Goal: Task Accomplishment & Management: Manage account settings

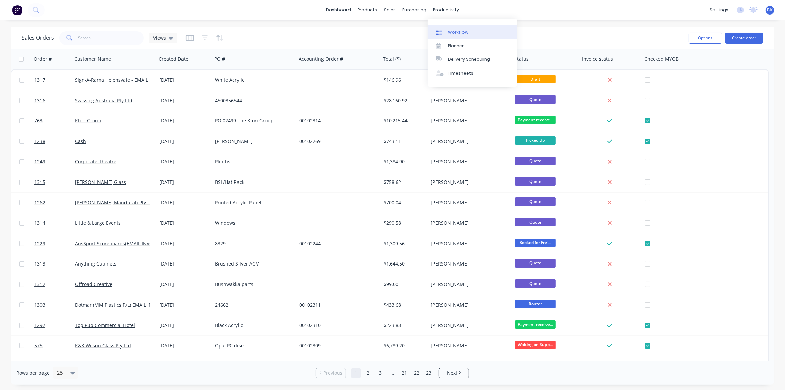
click at [444, 28] on link "Workflow" at bounding box center [472, 31] width 89 height 13
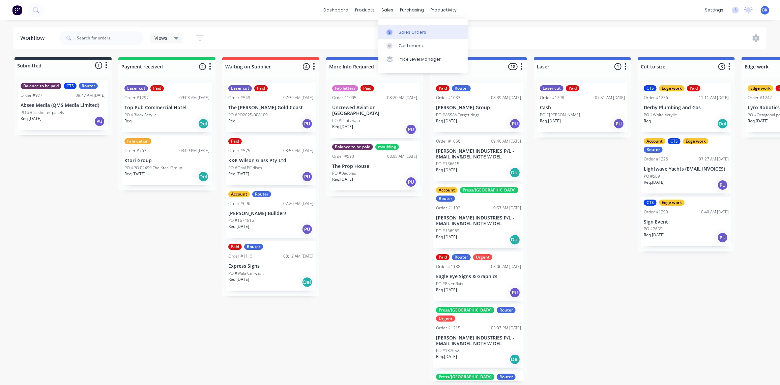
click at [399, 33] on div "Sales Orders" at bounding box center [413, 32] width 28 height 6
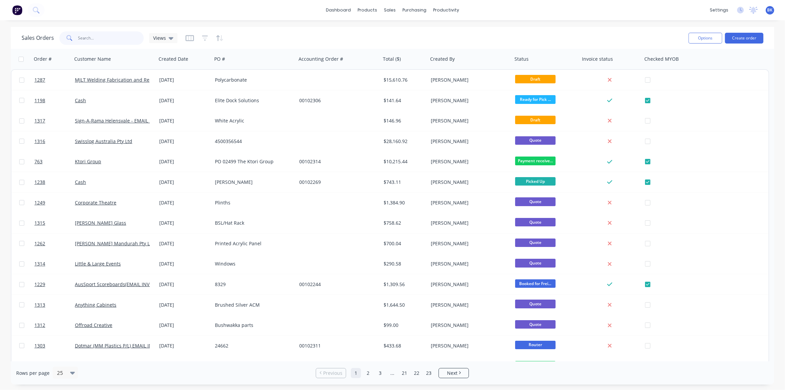
click at [97, 40] on input "text" at bounding box center [111, 37] width 66 height 13
type input "aspi"
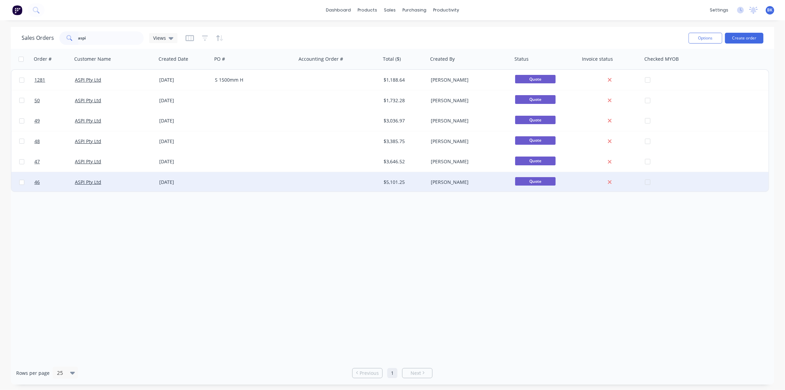
click at [147, 187] on div "ASPI Pty Ltd" at bounding box center [114, 182] width 84 height 20
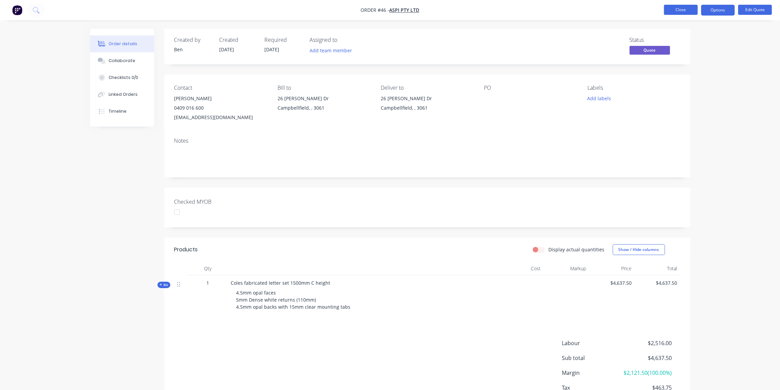
click at [681, 11] on button "Close" at bounding box center [681, 10] width 34 height 10
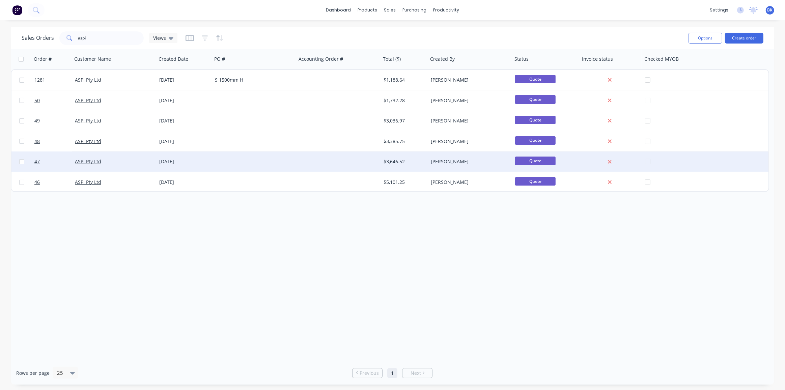
click at [168, 160] on div "[DATE]" at bounding box center [184, 161] width 50 height 7
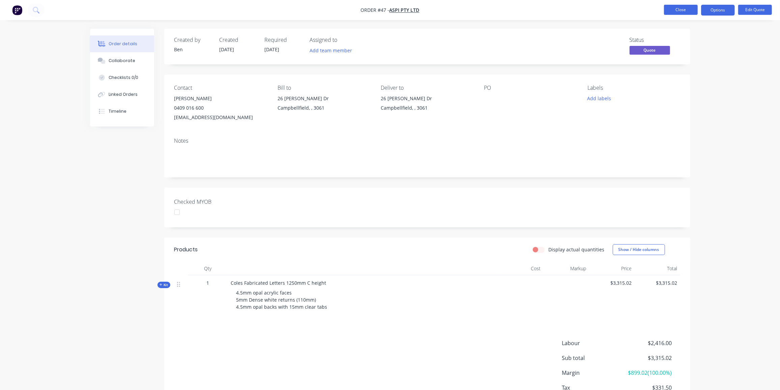
click at [675, 6] on button "Close" at bounding box center [681, 10] width 34 height 10
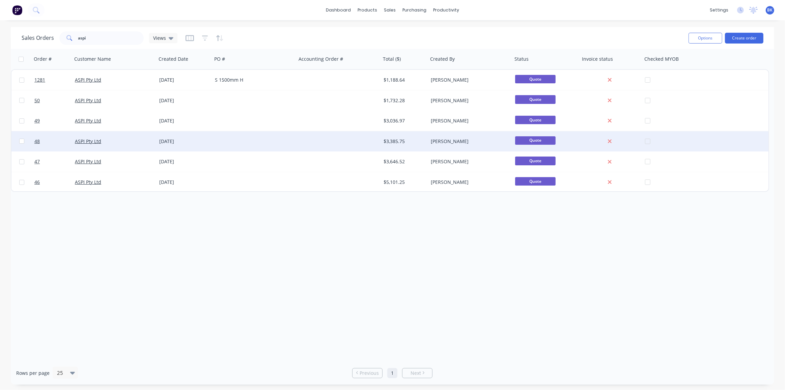
click at [178, 142] on div "[DATE]" at bounding box center [184, 141] width 50 height 7
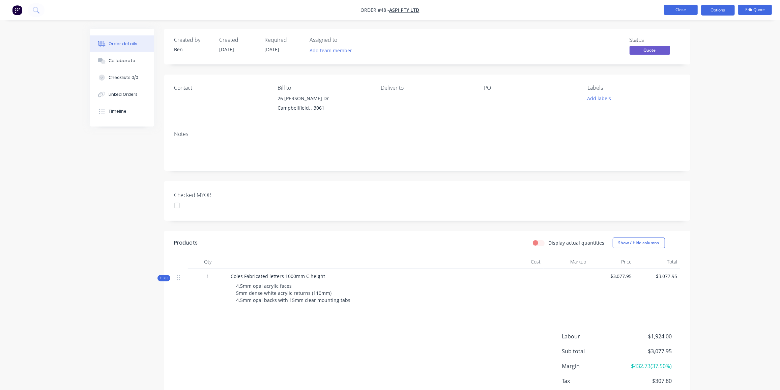
click at [680, 6] on button "Close" at bounding box center [681, 10] width 34 height 10
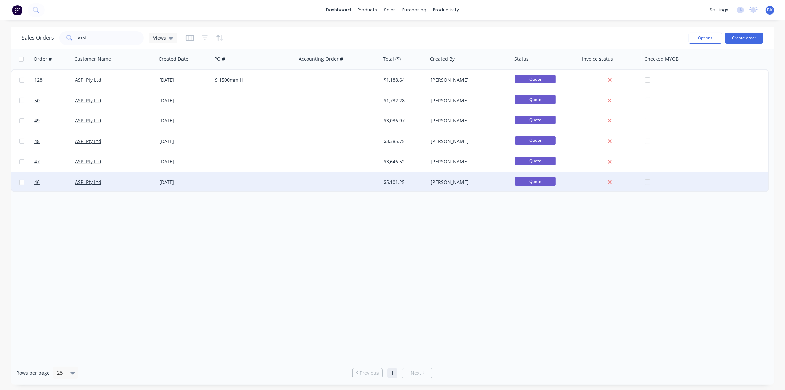
click at [175, 177] on div "[DATE]" at bounding box center [184, 182] width 56 height 20
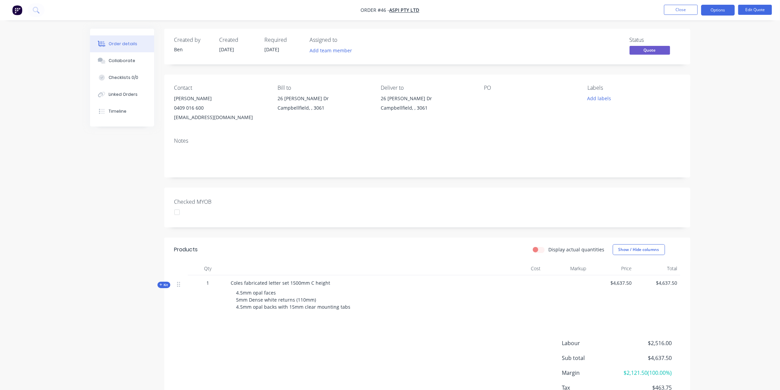
drag, startPoint x: 164, startPoint y: 286, endPoint x: 167, endPoint y: 280, distance: 7.1
click at [164, 286] on span "Kit" at bounding box center [164, 284] width 9 height 5
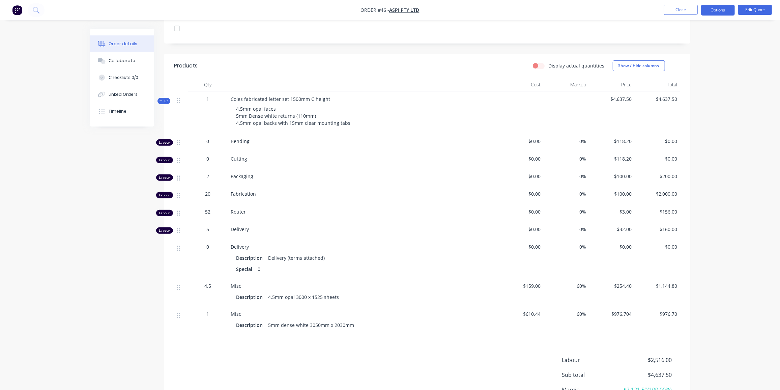
scroll to position [245, 0]
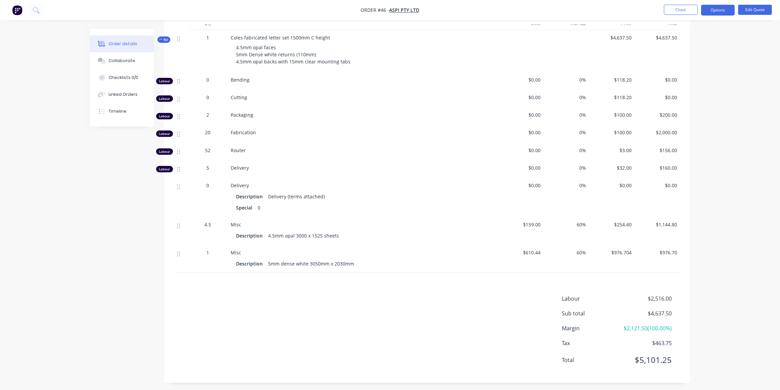
click at [166, 39] on span "Kit" at bounding box center [164, 39] width 9 height 5
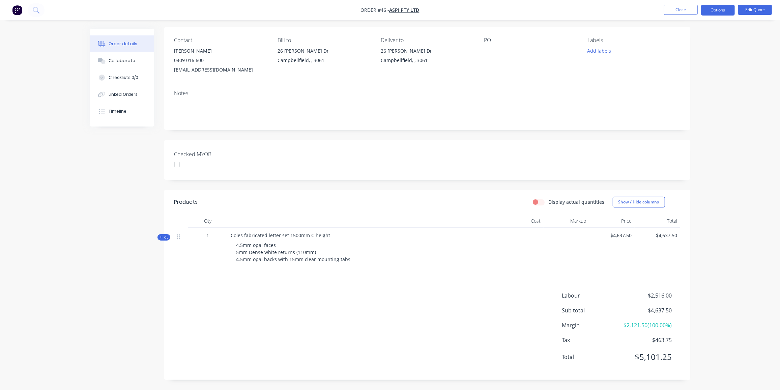
scroll to position [55, 0]
click at [761, 8] on button "Edit Quote" at bounding box center [755, 10] width 34 height 10
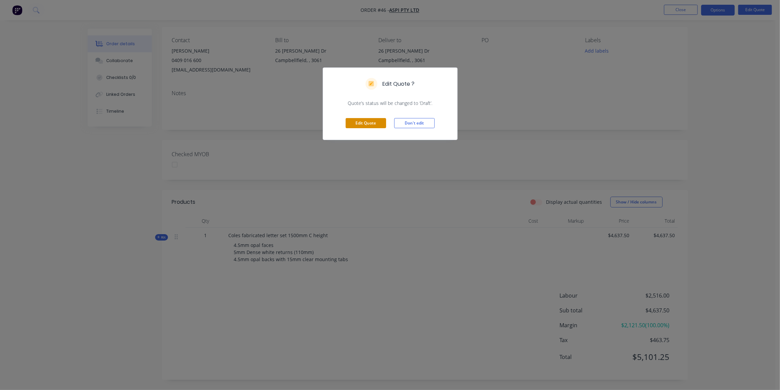
click at [373, 123] on button "Edit Quote" at bounding box center [366, 123] width 40 height 10
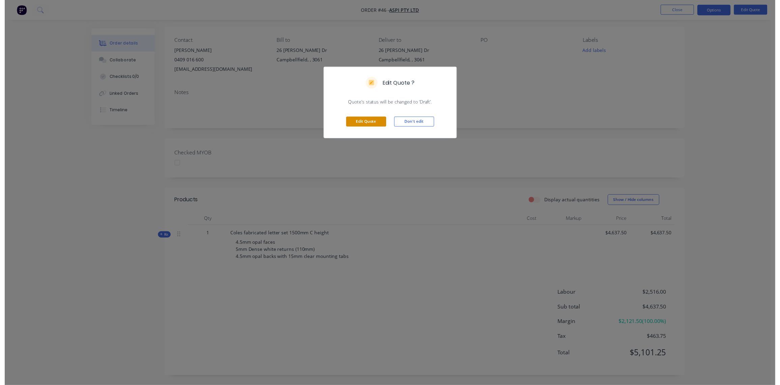
scroll to position [0, 0]
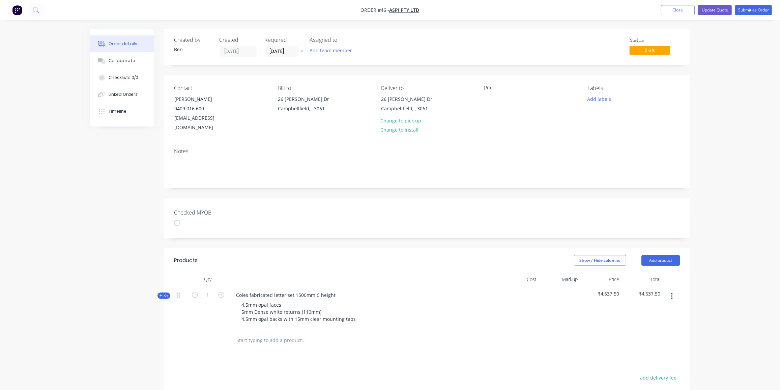
click at [672, 293] on icon "button" at bounding box center [671, 296] width 1 height 6
click at [418, 329] on div at bounding box center [349, 340] width 243 height 22
click at [687, 12] on button "Close" at bounding box center [678, 10] width 34 height 10
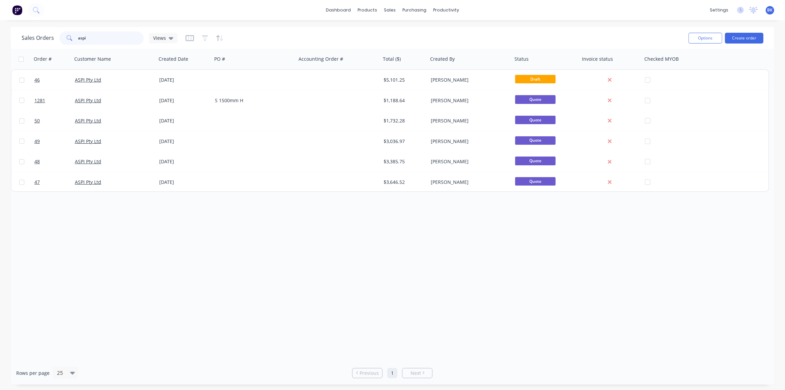
drag, startPoint x: 32, startPoint y: 39, endPoint x: 11, endPoint y: 45, distance: 20.9
click at [22, 40] on div "Sales Orders aspi Views" at bounding box center [100, 37] width 156 height 13
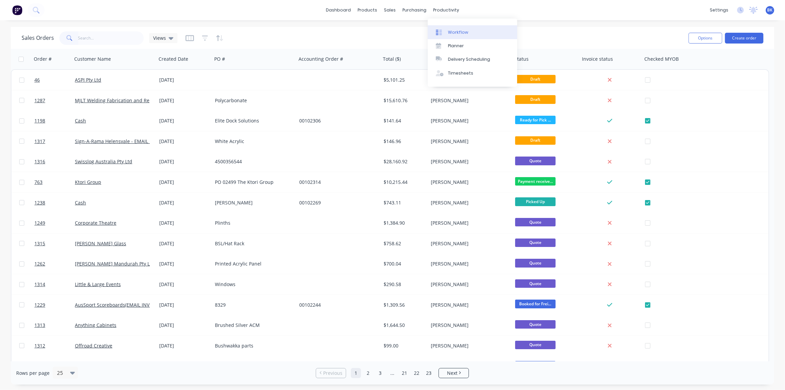
click at [448, 28] on link "Workflow" at bounding box center [472, 31] width 89 height 13
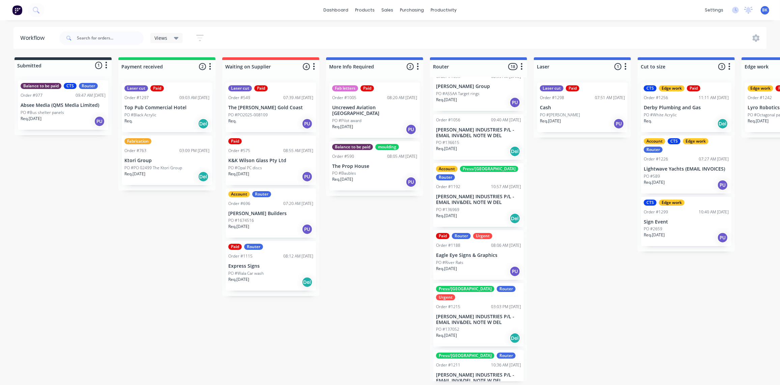
scroll to position [30, 0]
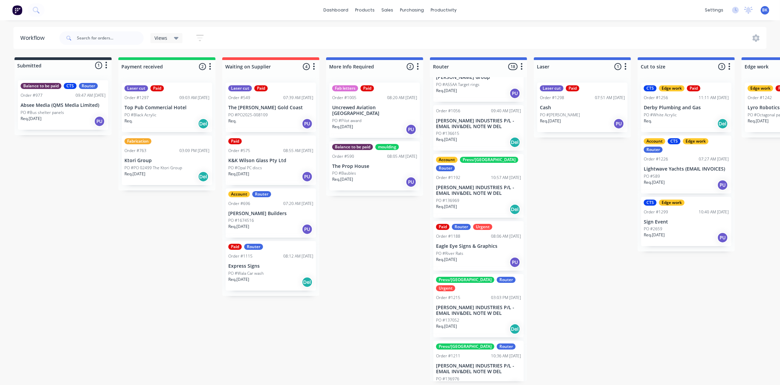
click at [173, 151] on div "Order #763 03:09 PM [DATE]" at bounding box center [166, 151] width 85 height 6
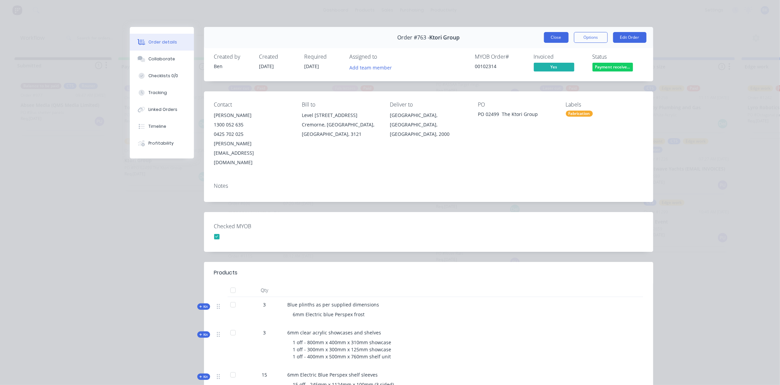
click at [552, 38] on button "Close" at bounding box center [556, 37] width 25 height 11
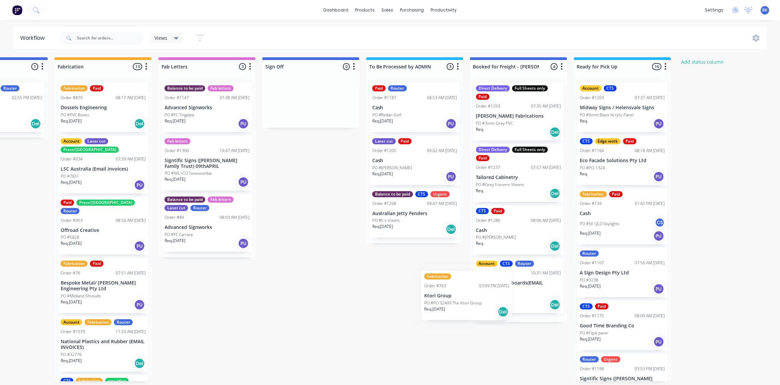
scroll to position [0, 791]
drag, startPoint x: 166, startPoint y: 167, endPoint x: 425, endPoint y: 267, distance: 278.0
click at [426, 268] on div "Submitted 1 Status colour #273444 hex #273444 Save Cancel Summaries Total order…" at bounding box center [11, 219] width 1614 height 324
click at [425, 270] on p "PO #PO 02499 The Ktori Group" at bounding box center [401, 273] width 58 height 6
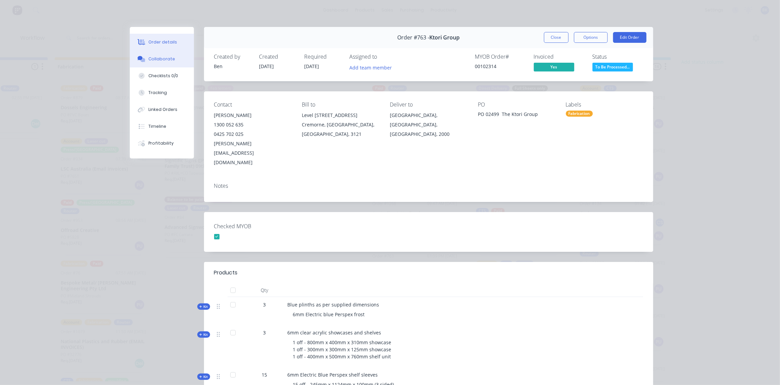
click at [153, 59] on div "Collaborate" at bounding box center [161, 59] width 27 height 6
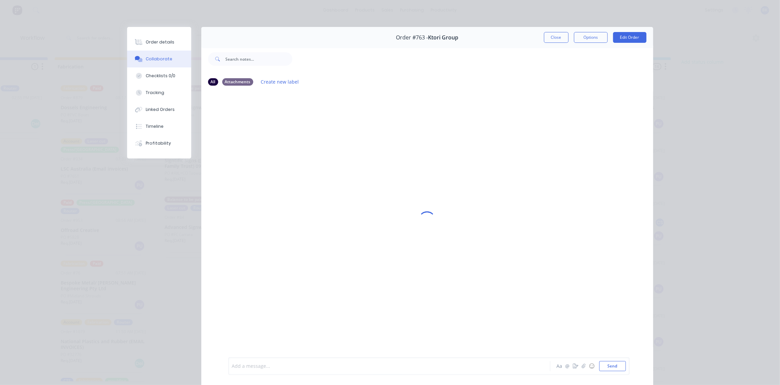
click at [273, 366] on div at bounding box center [379, 366] width 295 height 7
click at [278, 365] on div "@[GEOGRAPHIC_DATA]" at bounding box center [379, 366] width 295 height 7
click at [600, 368] on button "Send" at bounding box center [612, 366] width 27 height 10
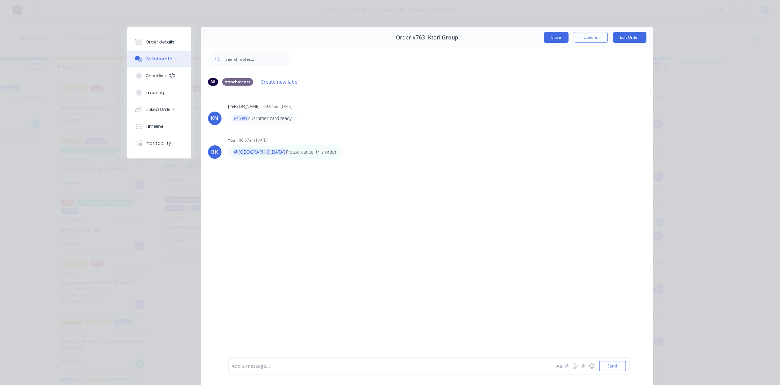
click at [553, 38] on button "Close" at bounding box center [556, 37] width 25 height 11
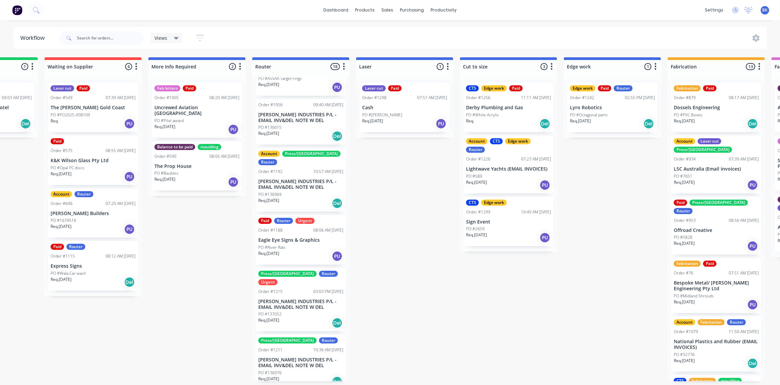
scroll to position [30, 0]
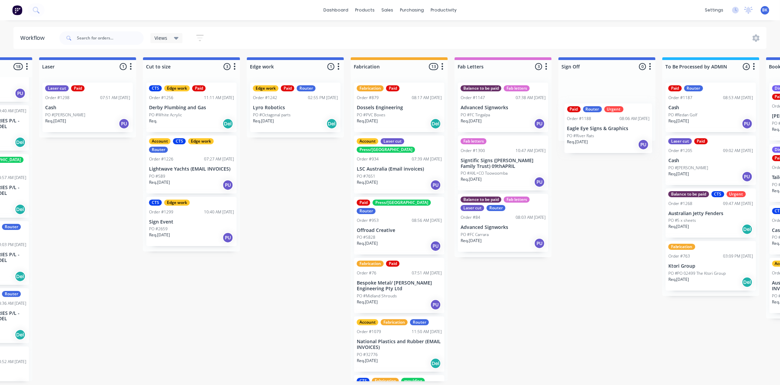
drag, startPoint x: 288, startPoint y: 240, endPoint x: 605, endPoint y: 132, distance: 335.4
click at [605, 134] on div "Submitted 1 Status colour #273444 hex #273444 Save Cancel Summaries Total order…" at bounding box center [307, 219] width 1614 height 324
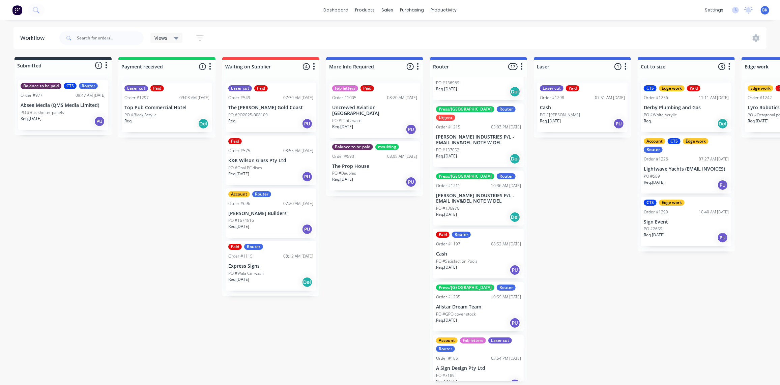
scroll to position [214, 0]
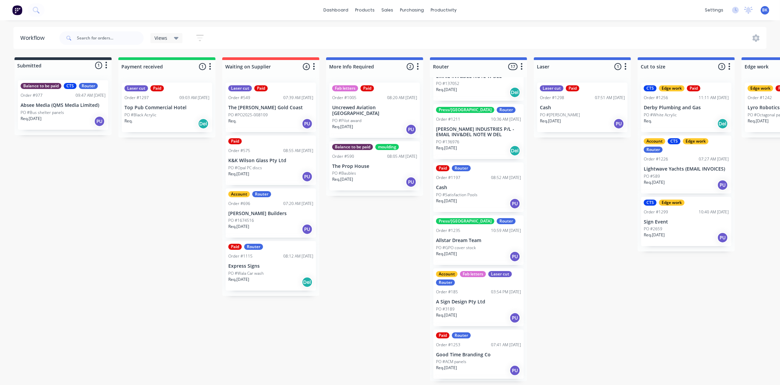
click at [485, 173] on div "Paid Router Order #1197 08:52 AM [DATE] Cash PO #Satisfaction Pools Req. [DATE]…" at bounding box center [478, 188] width 90 height 50
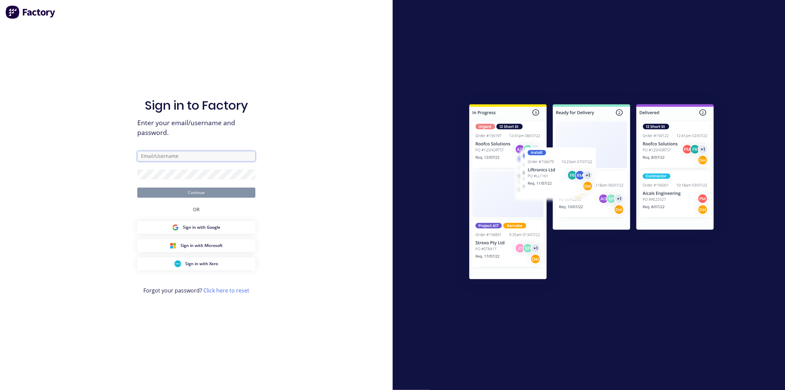
type input "[EMAIL_ADDRESS][DOMAIN_NAME]"
click at [189, 191] on button "Continue" at bounding box center [196, 192] width 118 height 10
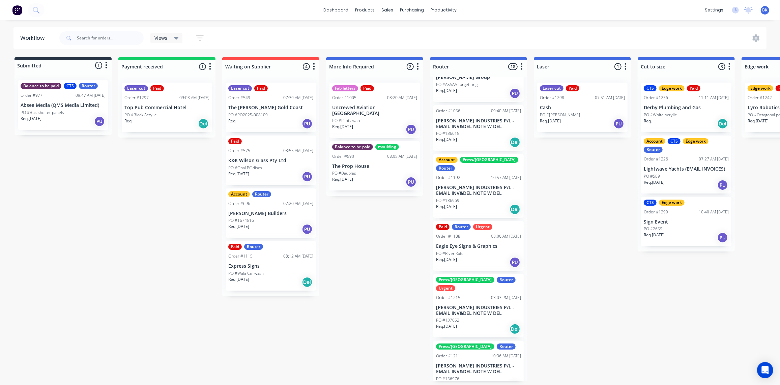
scroll to position [61, 0]
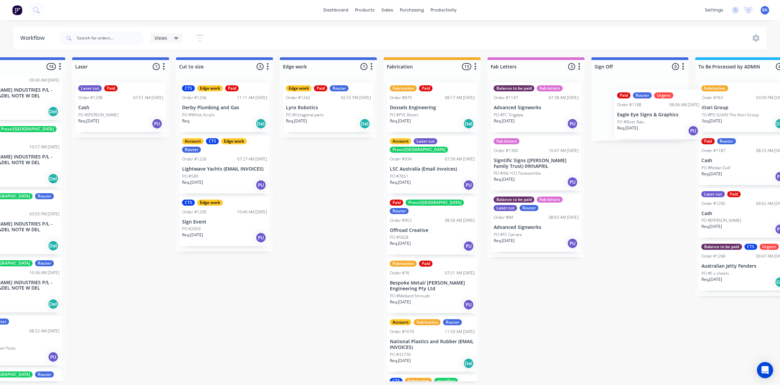
drag, startPoint x: 478, startPoint y: 205, endPoint x: 650, endPoint y: 115, distance: 195.0
click at [661, 114] on div "Submitted 1 Status colour #273444 hex #273444 Save Cancel Summaries Total order…" at bounding box center [340, 219] width 1614 height 324
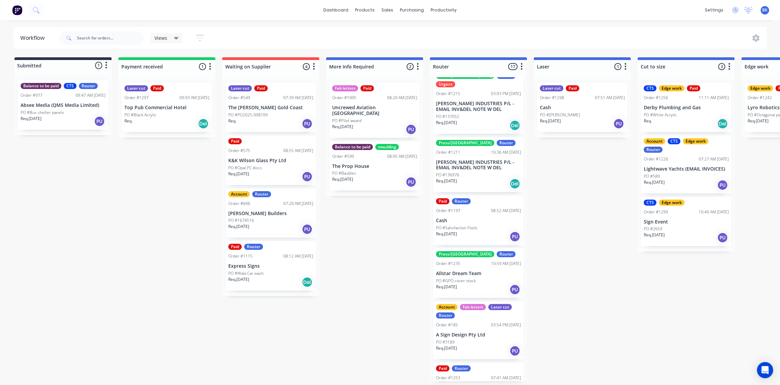
scroll to position [184, 0]
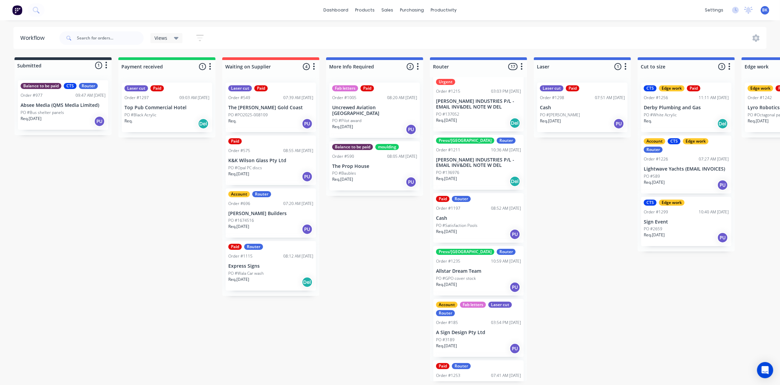
click at [481, 223] on div "PO #Satisfaction Pools" at bounding box center [478, 226] width 85 height 6
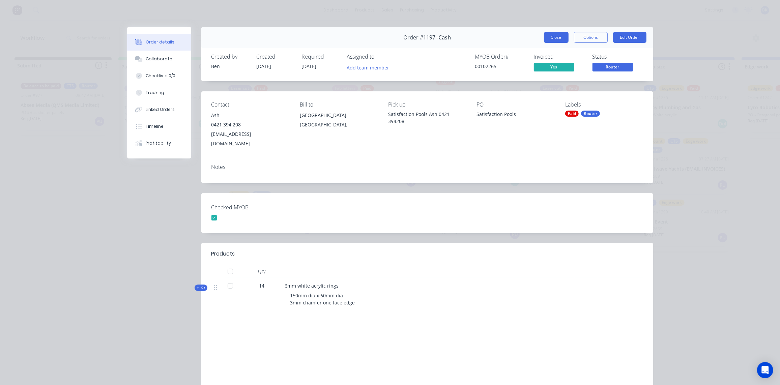
click at [553, 40] on button "Close" at bounding box center [556, 37] width 25 height 11
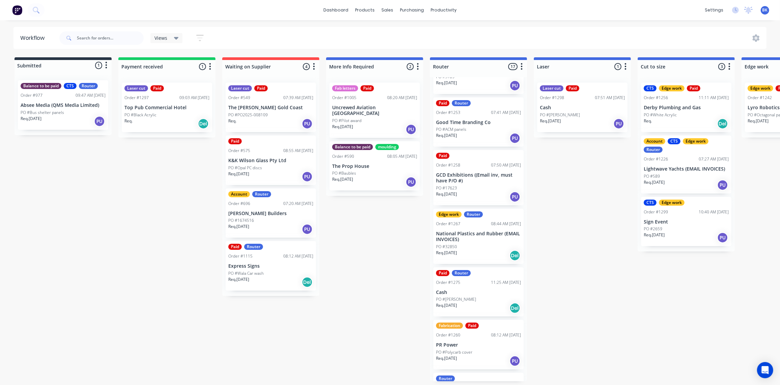
scroll to position [460, 0]
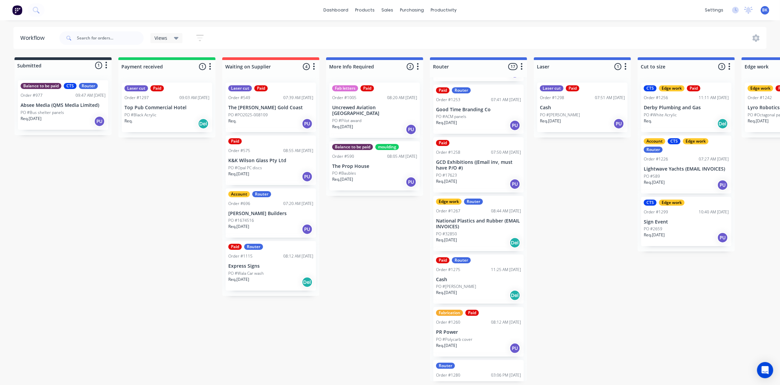
click at [479, 172] on div "PO #17623" at bounding box center [478, 175] width 85 height 6
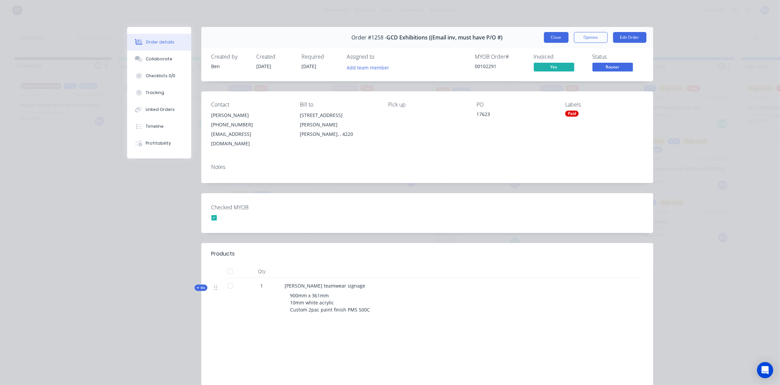
click at [558, 35] on button "Close" at bounding box center [556, 37] width 25 height 11
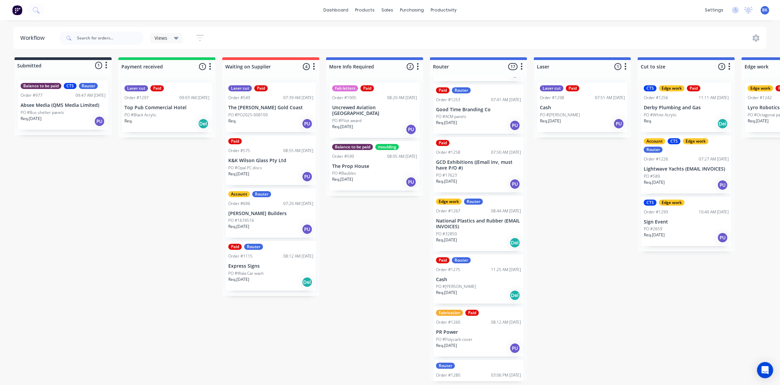
click at [470, 231] on div "PO #32850" at bounding box center [478, 234] width 85 height 6
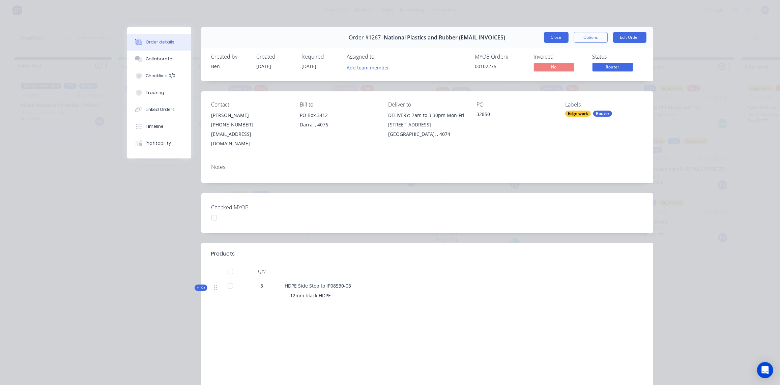
click at [553, 38] on button "Close" at bounding box center [556, 37] width 25 height 11
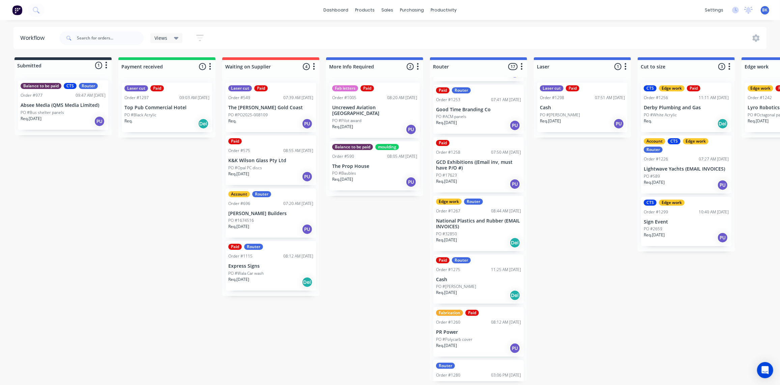
click at [462, 277] on p "Cash" at bounding box center [478, 280] width 85 height 6
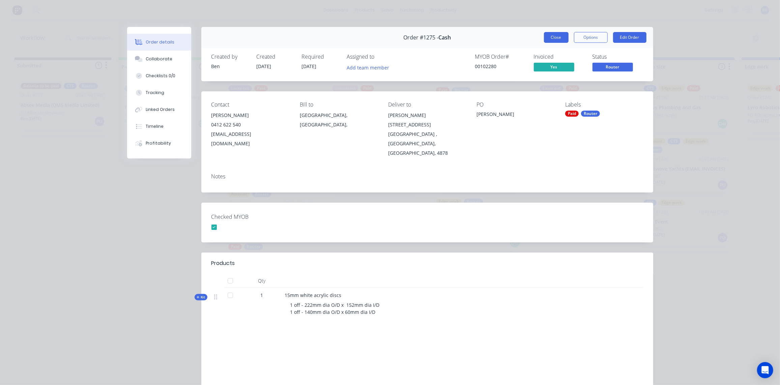
click at [550, 38] on button "Close" at bounding box center [556, 37] width 25 height 11
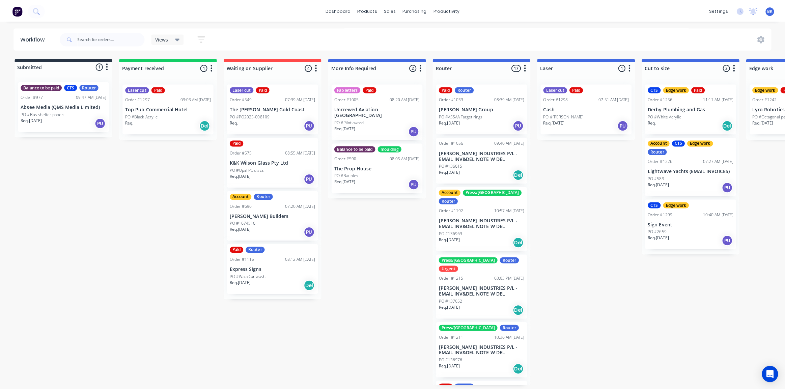
scroll to position [0, 0]
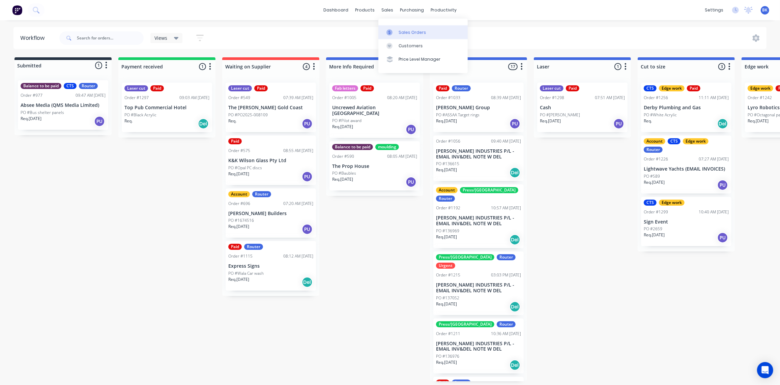
click at [395, 28] on link "Sales Orders" at bounding box center [422, 31] width 89 height 13
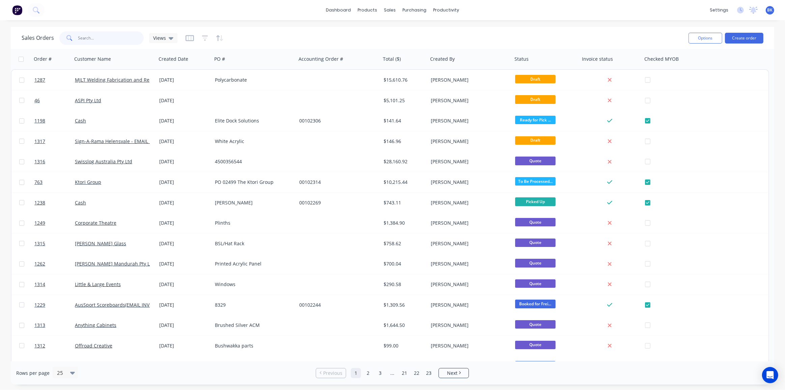
click at [88, 39] on input "text" at bounding box center [111, 37] width 66 height 13
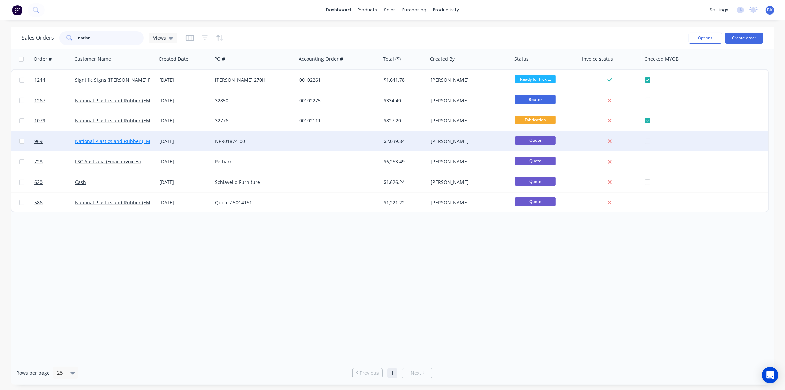
type input "nation"
click at [123, 140] on link "National Plastics and Rubber (EMAIL INVOICES)" at bounding box center [128, 141] width 106 height 6
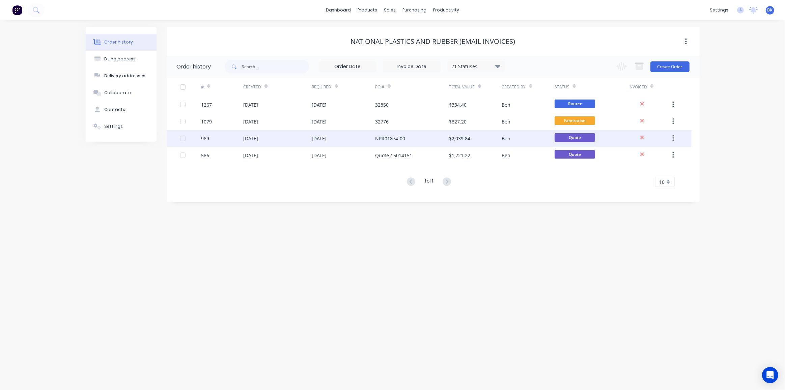
click at [427, 137] on div "NPR01874-00" at bounding box center [412, 138] width 74 height 17
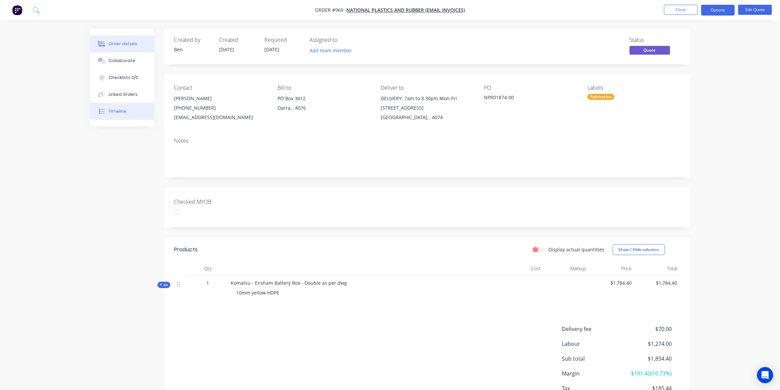
drag, startPoint x: 105, startPoint y: 113, endPoint x: 117, endPoint y: 112, distance: 12.5
click at [105, 113] on div at bounding box center [102, 111] width 10 height 6
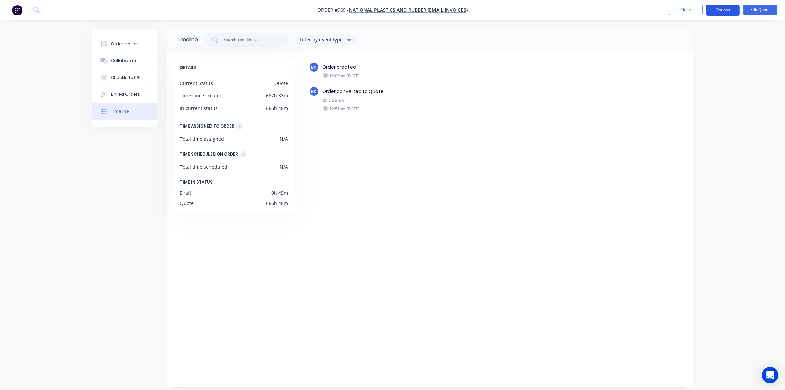
click at [727, 10] on button "Options" at bounding box center [723, 10] width 34 height 11
click at [688, 42] on div "Quote" at bounding box center [702, 41] width 62 height 10
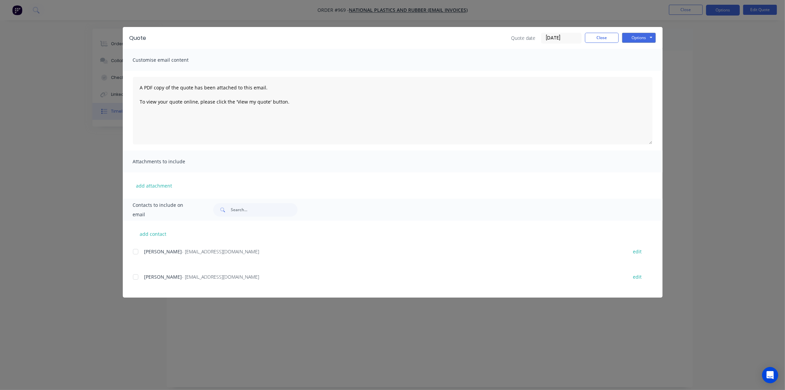
drag, startPoint x: 134, startPoint y: 251, endPoint x: 222, endPoint y: 252, distance: 88.0
click at [135, 251] on div at bounding box center [135, 251] width 13 height 13
click at [641, 40] on button "Options" at bounding box center [639, 38] width 34 height 10
click at [641, 50] on button "Preview" at bounding box center [643, 49] width 43 height 11
click at [137, 249] on div at bounding box center [135, 251] width 13 height 13
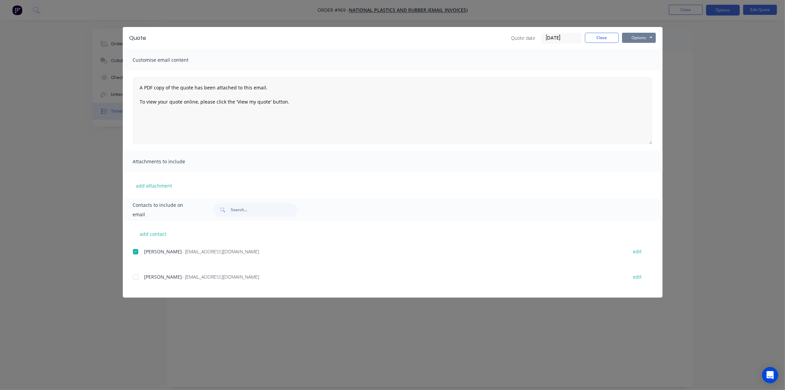
click at [635, 38] on button "Options" at bounding box center [639, 38] width 34 height 10
click at [644, 73] on button "Email" at bounding box center [643, 71] width 43 height 11
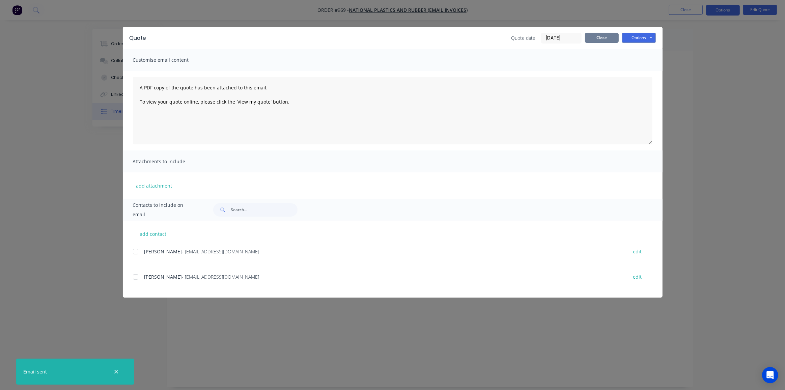
drag, startPoint x: 593, startPoint y: 37, endPoint x: 367, endPoint y: 74, distance: 228.9
click at [593, 37] on button "Close" at bounding box center [602, 38] width 34 height 10
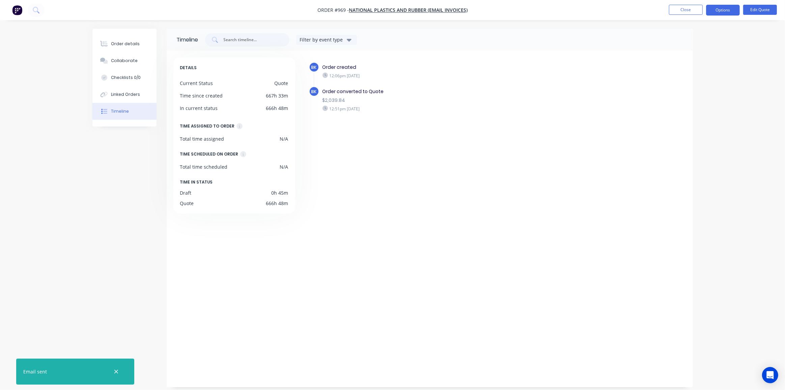
click at [135, 155] on div "Timeline Filter by event type DETAILS Current Status Quote Time since created 6…" at bounding box center [392, 208] width 600 height 358
click at [125, 44] on div "Order details" at bounding box center [125, 44] width 29 height 6
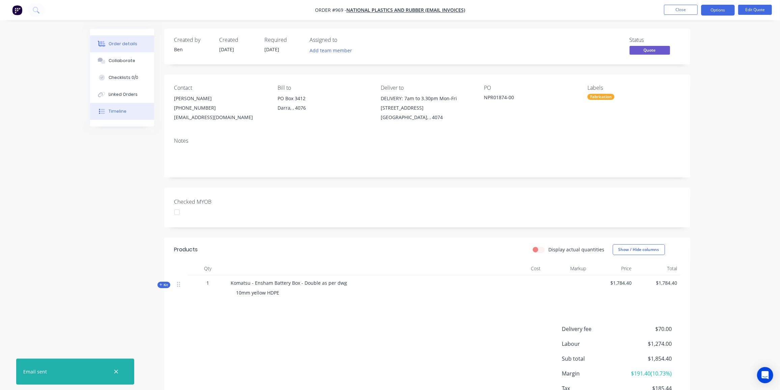
click at [114, 114] on div "Timeline" at bounding box center [118, 111] width 18 height 6
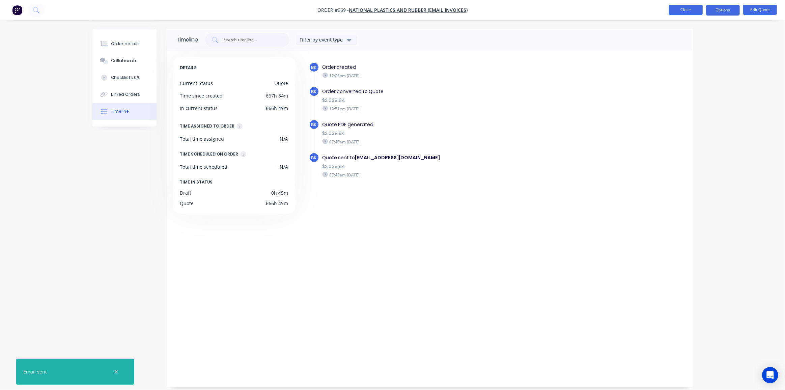
click at [688, 9] on button "Close" at bounding box center [686, 10] width 34 height 10
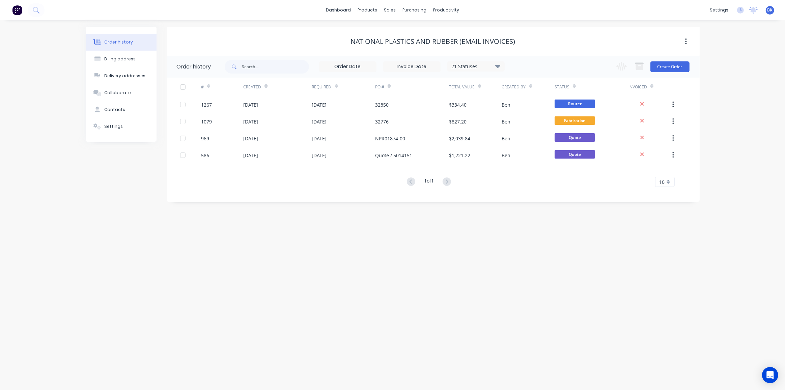
click at [429, 216] on div "Order history Billing address Delivery addresses Collaborate Contacts Settings …" at bounding box center [392, 205] width 785 height 370
